Goal: Communication & Community: Answer question/provide support

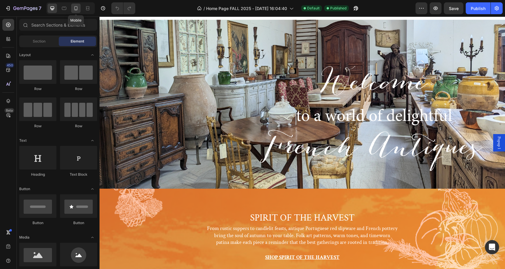
click at [76, 9] on icon at bounding box center [76, 8] width 6 height 6
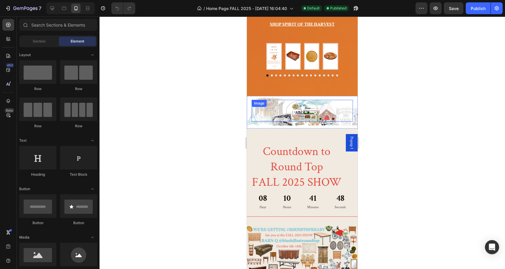
scroll to position [126, 0]
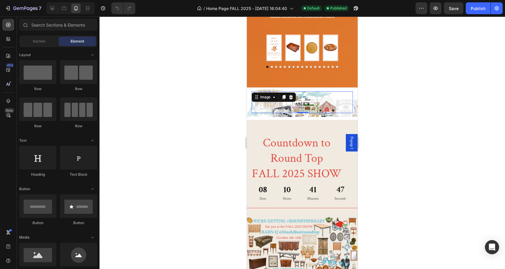
click at [264, 100] on div "Image 0" at bounding box center [301, 102] width 101 height 22
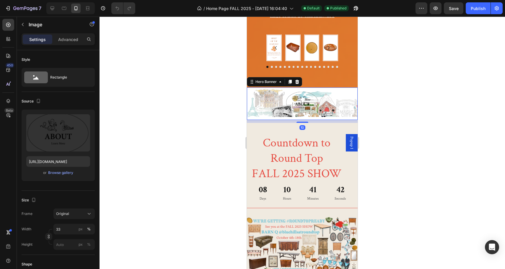
click at [252, 114] on div "Image" at bounding box center [302, 101] width 111 height 51
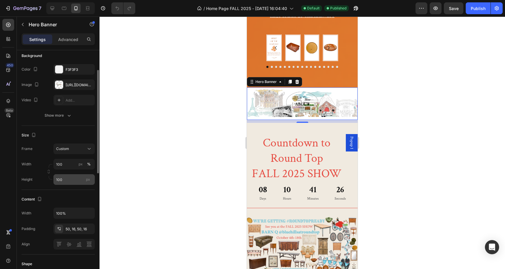
scroll to position [0, 0]
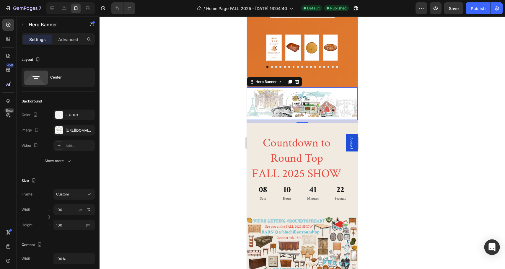
click at [492, 247] on icon "Open Intercom Messenger" at bounding box center [491, 247] width 7 height 8
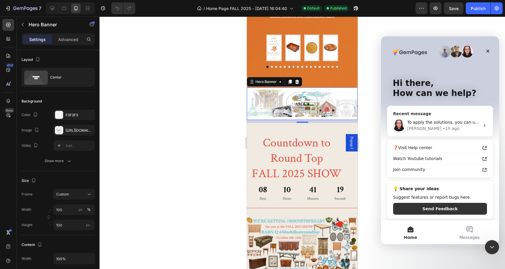
click at [441, 119] on div "To apply the solutions, you can use the following methods: copy/paste elements/…" at bounding box center [443, 122] width 73 height 6
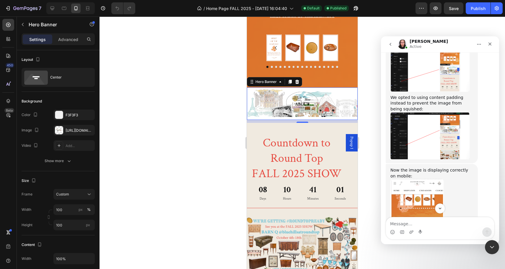
scroll to position [1189, 0]
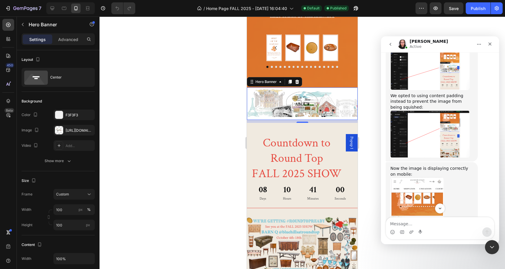
click at [451, 110] on img "Nathan says…" at bounding box center [429, 134] width 79 height 48
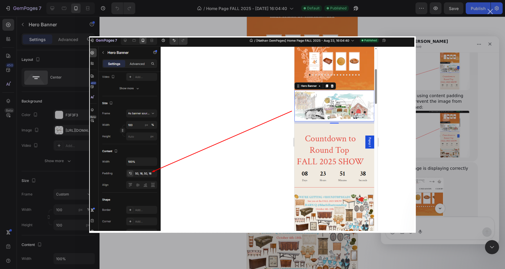
click at [94, 42] on img "Close" at bounding box center [252, 134] width 326 height 197
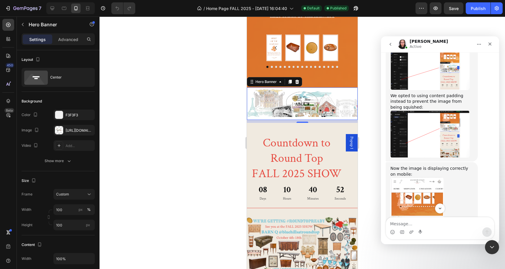
click at [413, 177] on img "Nathan says…" at bounding box center [416, 216] width 53 height 79
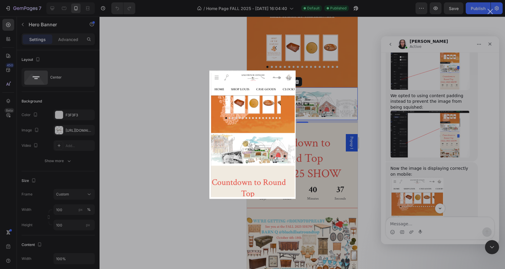
click at [489, 10] on div "Close" at bounding box center [490, 12] width 6 height 6
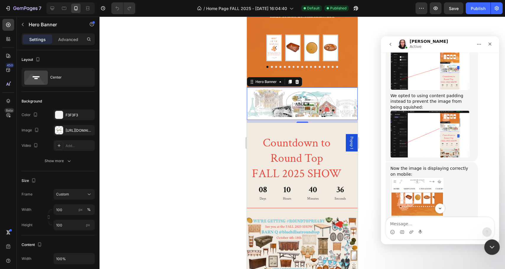
click at [491, 244] on icon "Close Intercom Messenger" at bounding box center [490, 246] width 7 height 7
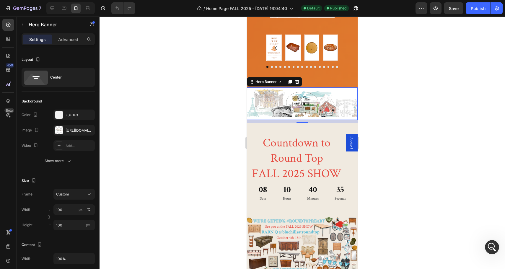
scroll to position [1304, 0]
click at [488, 243] on icon "Open Intercom Messenger" at bounding box center [491, 246] width 10 height 10
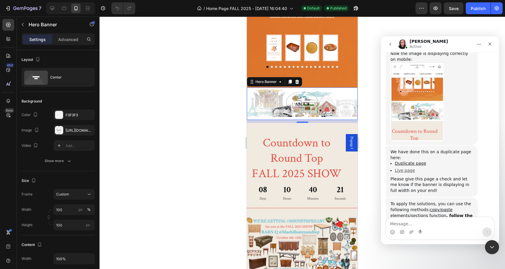
click at [403, 168] on link "Live page" at bounding box center [405, 170] width 20 height 5
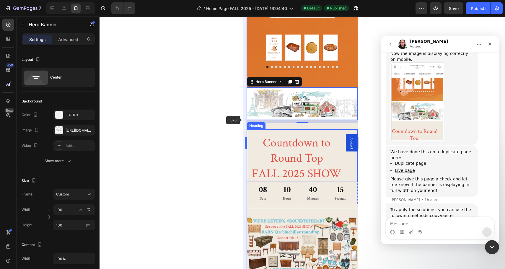
scroll to position [1310, 0]
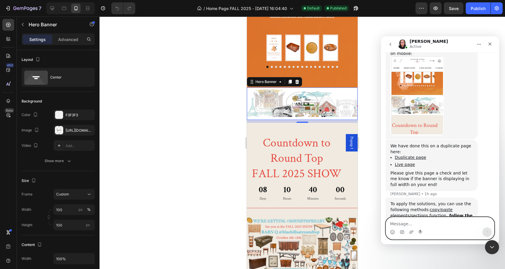
click at [401, 223] on textarea "Message…" at bounding box center [440, 222] width 108 height 10
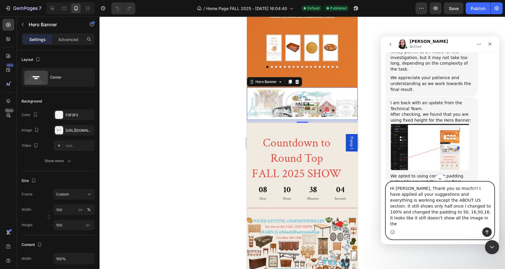
scroll to position [1110, 0]
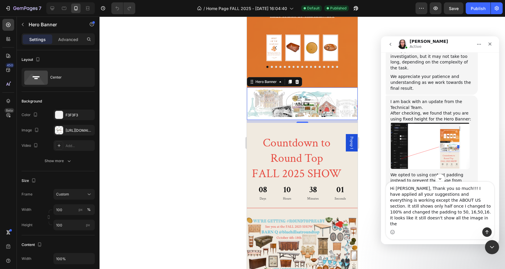
click at [427, 189] on img "Nathan says…" at bounding box center [429, 213] width 79 height 48
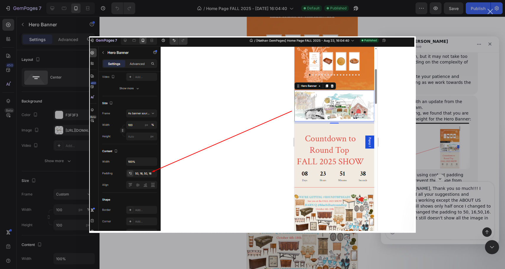
scroll to position [0, 0]
click at [490, 11] on div "Close" at bounding box center [490, 12] width 6 height 6
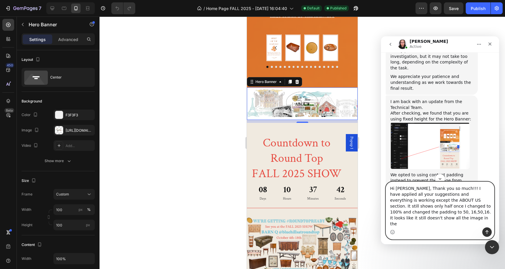
click at [408, 217] on textarea "Hi [PERSON_NAME], Thank you so much!!! I have applied all your suggestions and …" at bounding box center [440, 204] width 108 height 45
drag, startPoint x: 435, startPoint y: 217, endPoint x: 461, endPoint y: 217, distance: 26.6
click at [461, 217] on textarea "Hi [PERSON_NAME], Thank you so much!!! I have applied all your suggestions and …" at bounding box center [440, 204] width 108 height 47
drag, startPoint x: 415, startPoint y: 223, endPoint x: 401, endPoint y: 223, distance: 13.6
click at [401, 223] on textarea "Hi [PERSON_NAME], Thank you so much!!! I have applied all your suggestions and …" at bounding box center [440, 204] width 108 height 47
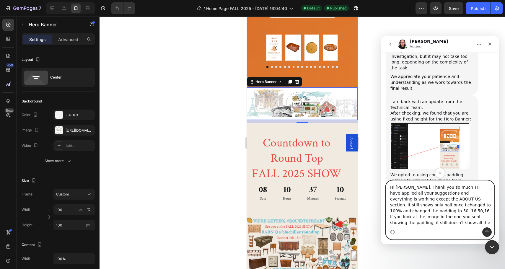
click at [475, 217] on textarea "Hi [PERSON_NAME], Thank you so much!!! I have applied all your suggestions and …" at bounding box center [440, 204] width 108 height 47
drag, startPoint x: 397, startPoint y: 223, endPoint x: 388, endPoint y: 223, distance: 9.5
click at [388, 223] on textarea "Hi [PERSON_NAME], Thank you so much!!! I have applied all your suggestions and …" at bounding box center [440, 204] width 108 height 47
click at [401, 224] on textarea "Hi [PERSON_NAME], Thank you so much!!! I have applied all your suggestions and …" at bounding box center [440, 204] width 108 height 47
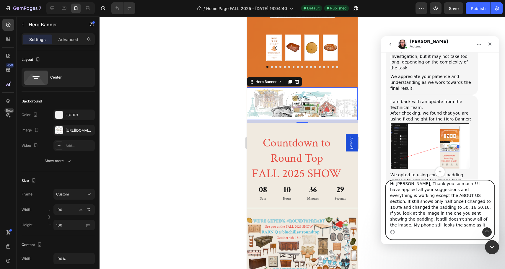
click at [476, 195] on textarea "Hi [PERSON_NAME], Thank you so much!!! I have applied all your suggestions and …" at bounding box center [440, 204] width 108 height 47
type textarea "Hi [PERSON_NAME], Thank you so much!!! I have applied all your suggestions and …"
click at [486, 231] on icon "Send a message…" at bounding box center [486, 232] width 3 height 4
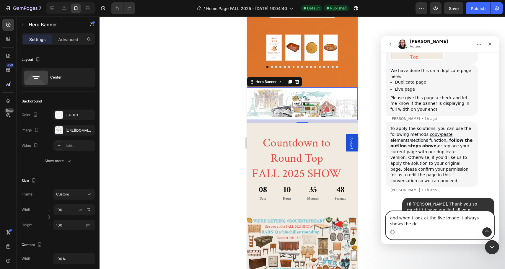
scroll to position [1391, 0]
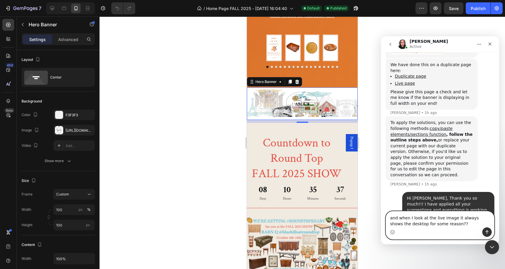
click at [452, 217] on textarea "and when I look at the live image it always shows the desktop for some reason??" at bounding box center [440, 219] width 108 height 16
type textarea "and when I look at the live image from the editor, it always shows the desktop …"
click at [486, 231] on icon "Send a message…" at bounding box center [486, 232] width 3 height 4
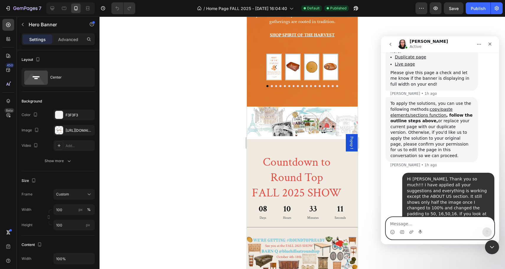
scroll to position [0, 0]
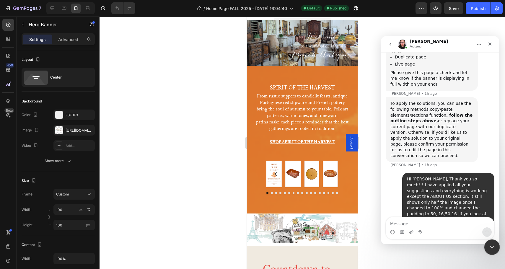
click at [491, 244] on icon "Close Intercom Messenger" at bounding box center [490, 246] width 7 height 7
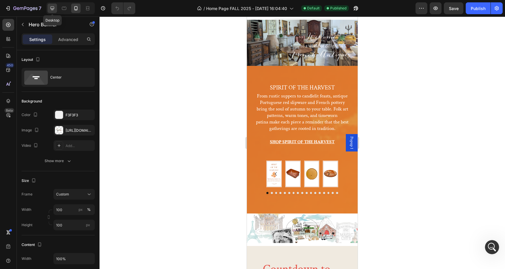
click at [53, 8] on icon at bounding box center [52, 8] width 4 height 4
type input "500"
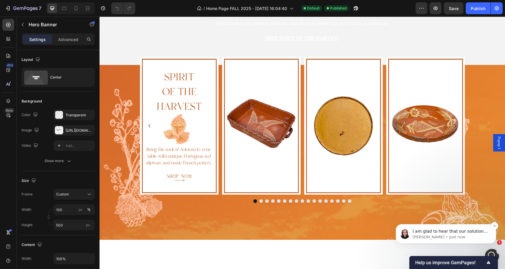
click at [446, 231] on span "I am glad to hear that our solutions work for you. As for the ABOUT US section,…" at bounding box center [449, 240] width 75 height 22
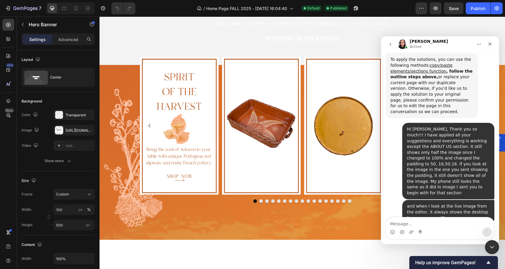
scroll to position [1449, 0]
click at [401, 223] on textarea "Message…" at bounding box center [440, 222] width 108 height 10
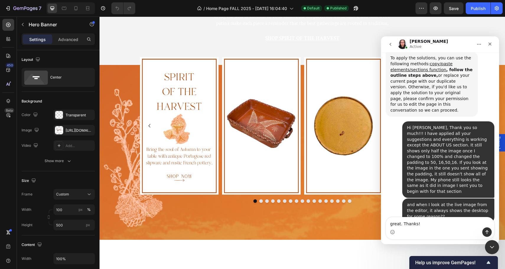
type textarea "great. Thanks!"
click at [487, 231] on icon "Send a message…" at bounding box center [486, 232] width 3 height 4
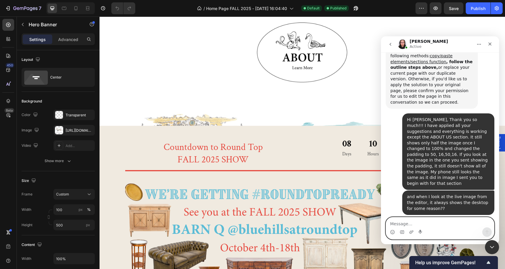
scroll to position [481, 0]
